Goal: Information Seeking & Learning: Check status

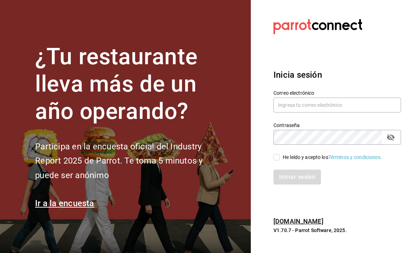
scroll to position [54, 0]
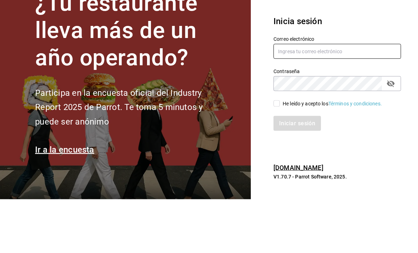
type input "[EMAIL_ADDRESS][DOMAIN_NAME]"
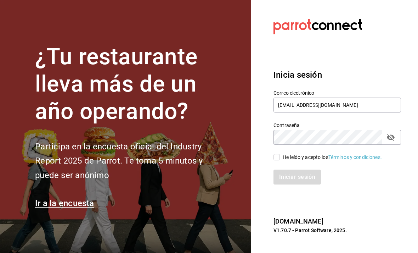
click at [280, 154] on input "He leído y acepto los Términos y condiciones." at bounding box center [277, 157] width 6 height 6
checkbox input "true"
click at [305, 169] on button "Iniciar sesión" at bounding box center [298, 176] width 48 height 15
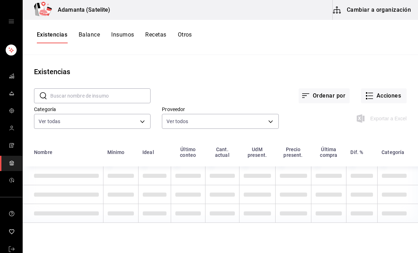
click at [388, 98] on button "Acciones" at bounding box center [384, 95] width 46 height 15
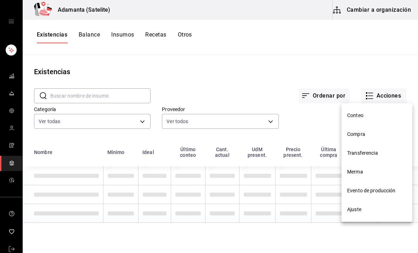
click at [366, 113] on span "Conteo" at bounding box center [377, 115] width 60 height 7
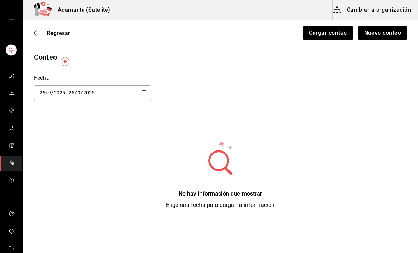
click at [142, 92] on \(Stroke\) "button" at bounding box center [144, 92] width 4 height 4
click at [83, 113] on li "Hoy" at bounding box center [67, 115] width 67 height 16
click at [144, 92] on icon "button" at bounding box center [143, 92] width 5 height 5
click at [77, 178] on li "Mes actual" at bounding box center [67, 179] width 67 height 16
type input "[DATE]"
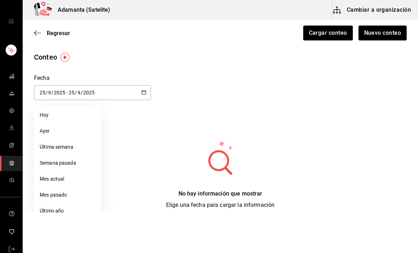
type input "1"
click at [15, 78] on link "mailbox folders" at bounding box center [11, 76] width 22 height 15
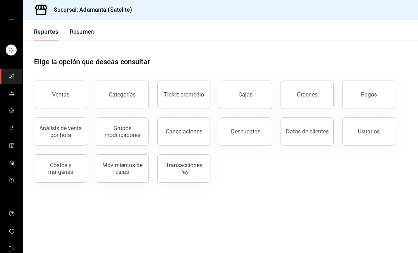
click at [88, 38] on button "Resumen" at bounding box center [82, 34] width 24 height 12
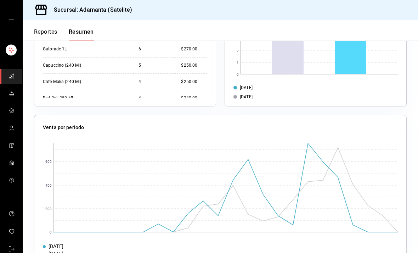
scroll to position [402, 0]
click at [309, 148] on rect at bounding box center [225, 187] width 344 height 89
click at [309, 145] on rect at bounding box center [225, 187] width 344 height 89
click at [293, 221] on rect at bounding box center [225, 187] width 344 height 89
click at [306, 144] on rect at bounding box center [225, 187] width 344 height 89
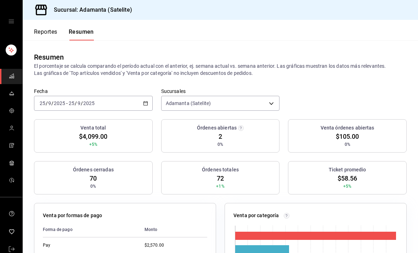
scroll to position [0, 0]
click at [146, 104] on icon "button" at bounding box center [145, 103] width 5 height 5
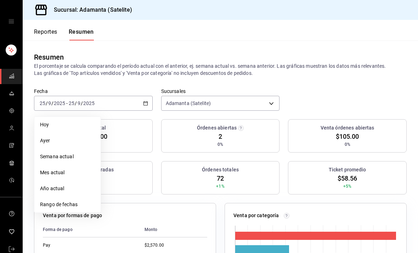
click at [48, 146] on li "Ayer" at bounding box center [67, 141] width 66 height 16
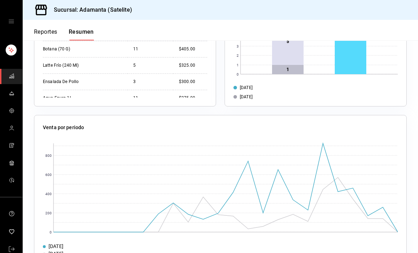
scroll to position [402, 0]
click at [323, 144] on rect at bounding box center [225, 187] width 344 height 89
click at [336, 191] on rect at bounding box center [225, 187] width 344 height 89
click at [352, 191] on rect at bounding box center [225, 187] width 344 height 89
click at [370, 216] on rect at bounding box center [225, 187] width 344 height 89
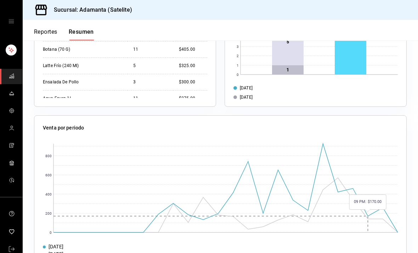
click at [385, 213] on rect at bounding box center [225, 187] width 344 height 89
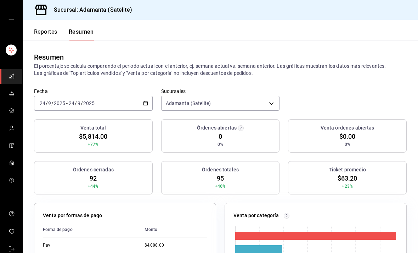
scroll to position [0, 0]
click at [139, 107] on div "2025-09-24 24 / 9 / 2025 - 2025-09-24 24 / 9 / 2025" at bounding box center [93, 103] width 119 height 15
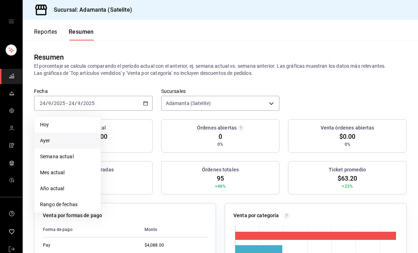
click at [54, 177] on li "Mes actual" at bounding box center [67, 172] width 66 height 16
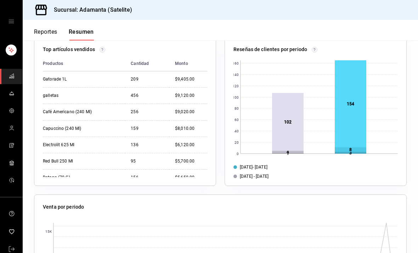
scroll to position [324, 0]
click at [356, 152] on rect at bounding box center [351, 152] width 32 height 2
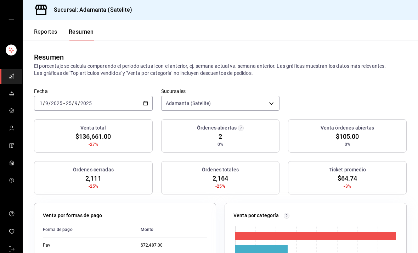
scroll to position [0, 0]
click at [143, 101] on icon "button" at bounding box center [145, 103] width 5 height 5
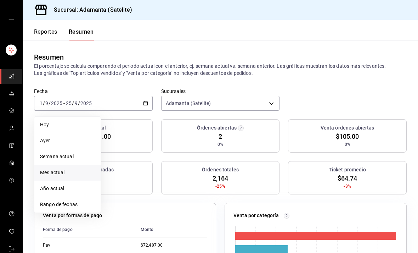
click at [80, 185] on span "Año actual" at bounding box center [67, 188] width 55 height 7
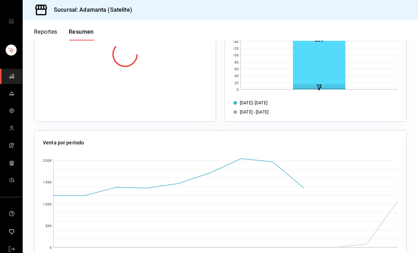
scroll to position [395, 0]
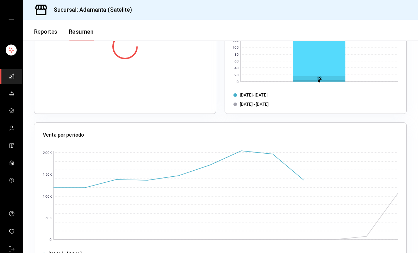
click at [303, 159] on rect at bounding box center [225, 195] width 344 height 89
click at [270, 151] on rect at bounding box center [225, 195] width 344 height 89
click at [218, 151] on rect at bounding box center [225, 195] width 344 height 89
click at [241, 151] on rect at bounding box center [225, 195] width 344 height 89
click at [214, 151] on rect at bounding box center [225, 195] width 344 height 89
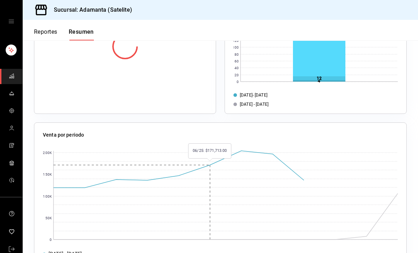
click at [298, 157] on rect at bounding box center [225, 195] width 344 height 89
click at [147, 157] on rect at bounding box center [225, 195] width 344 height 89
click at [305, 159] on rect at bounding box center [225, 195] width 344 height 89
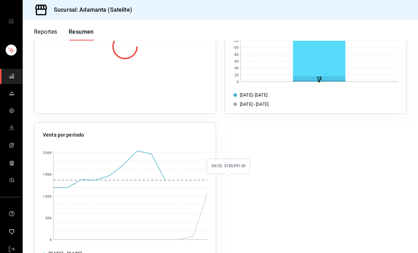
click at [95, 157] on rect at bounding box center [130, 195] width 154 height 89
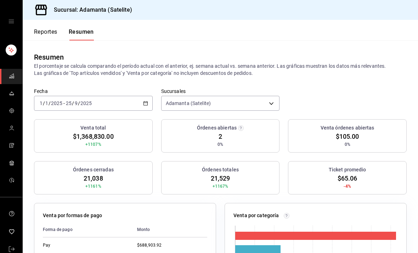
scroll to position [0, 0]
